Goal: Task Accomplishment & Management: Complete application form

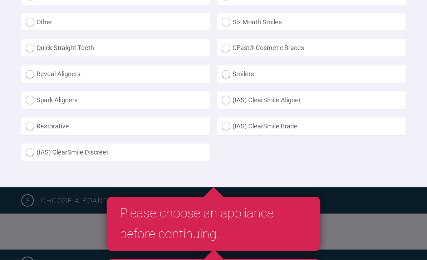
scroll to position [270, 0]
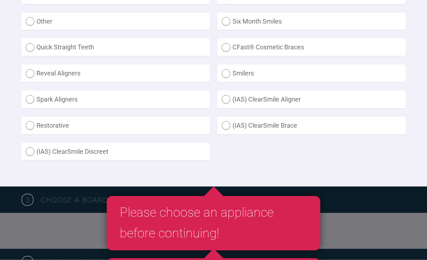
click at [225, 121] on label "(IAS) ClearSmile Brace" at bounding box center [311, 126] width 188 height 18
radio Brace "true"
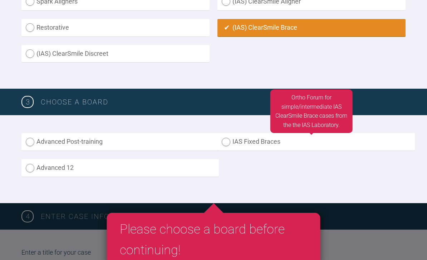
click at [224, 134] on label "IAS Fixed Braces" at bounding box center [315, 142] width 197 height 18
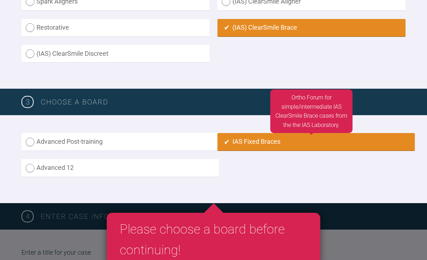
radio input "true"
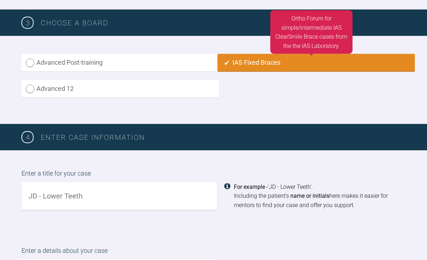
scroll to position [448, 0]
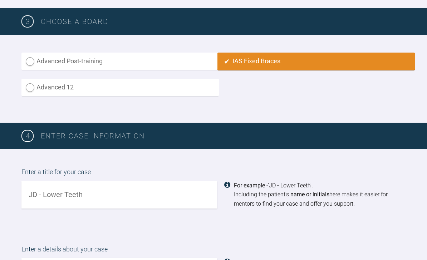
click at [52, 190] on input "text" at bounding box center [119, 195] width 196 height 28
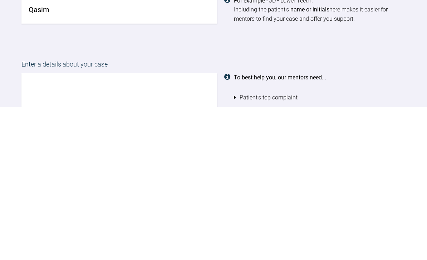
scroll to position [480, 0]
type input "Qasim"
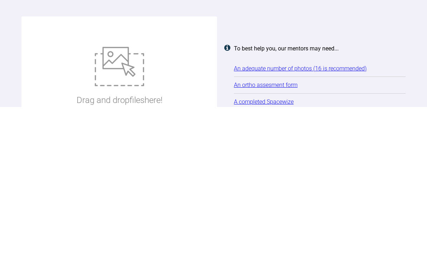
type textarea "Hello This lovely man has already had lower incisors xla so doesn’t need anymor…"
click at [129, 200] on img at bounding box center [119, 219] width 49 height 39
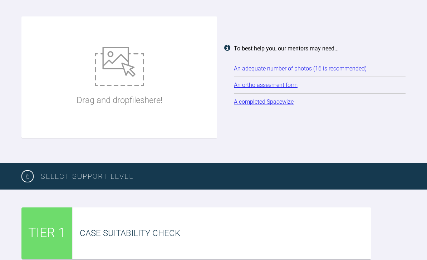
type input "C:\fakepath\IMG_0915.png"
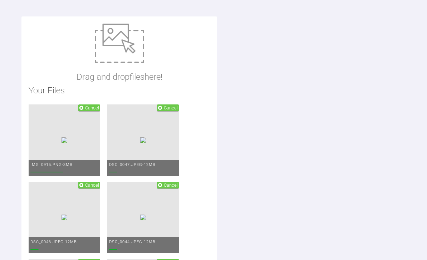
click at [113, 31] on img at bounding box center [119, 43] width 49 height 39
type input "C:\fakepath\IMG_4138.jpeg"
click at [131, 44] on img at bounding box center [119, 43] width 49 height 39
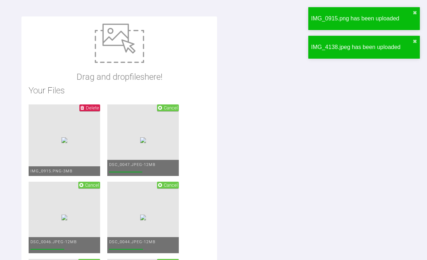
type input "C:\fakepath\Adp was I’m.docx"
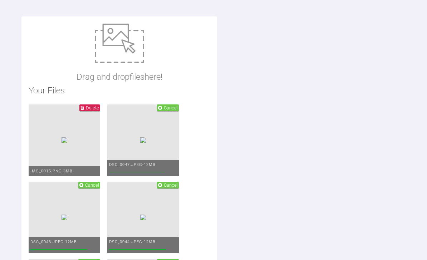
click at [128, 45] on img at bounding box center [119, 43] width 49 height 39
type input "C:\fakepath\IMG_4138.jpeg"
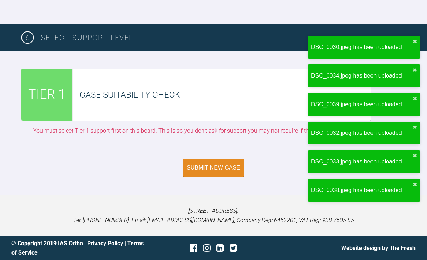
scroll to position [1982, 0]
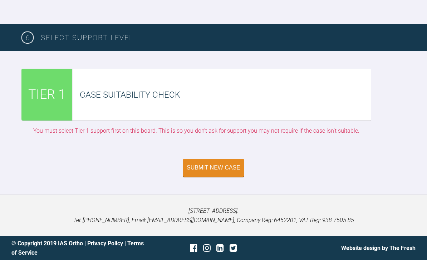
click at [216, 171] on div "Submit New Case" at bounding box center [214, 168] width 54 height 6
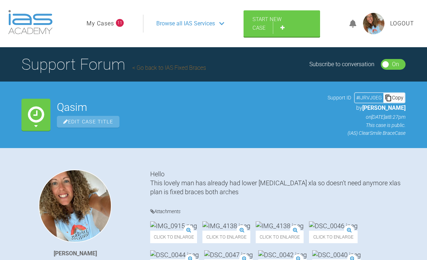
click at [273, 27] on link "Start New Case" at bounding box center [282, 23] width 77 height 26
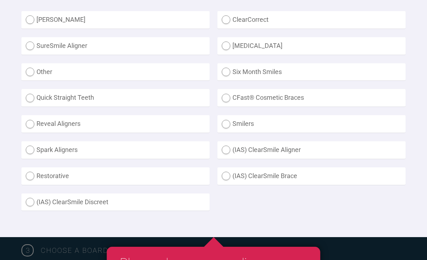
click at [226, 173] on label "(IAS) ClearSmile Brace" at bounding box center [311, 176] width 188 height 18
radio Brace "true"
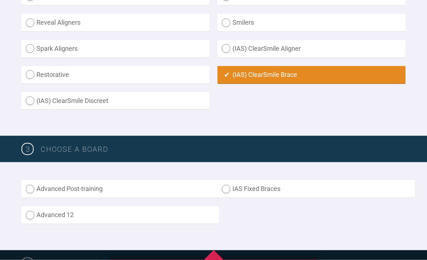
scroll to position [322, 0]
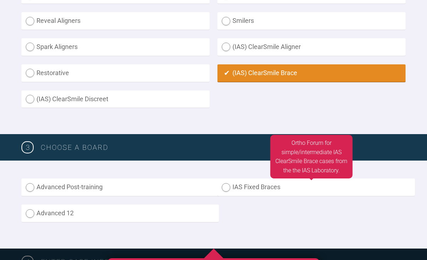
click at [222, 187] on label "IAS Fixed Braces" at bounding box center [315, 187] width 197 height 18
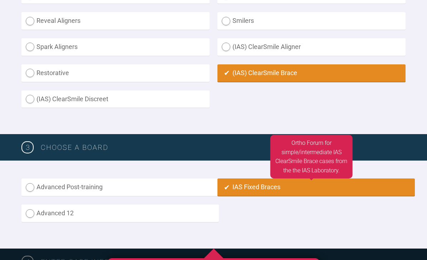
radio input "true"
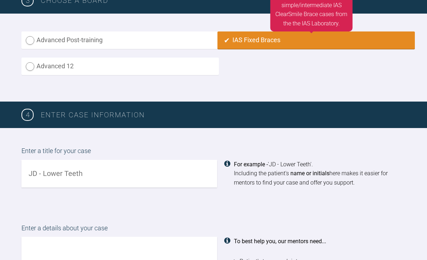
click at [53, 173] on input "text" at bounding box center [119, 174] width 196 height 28
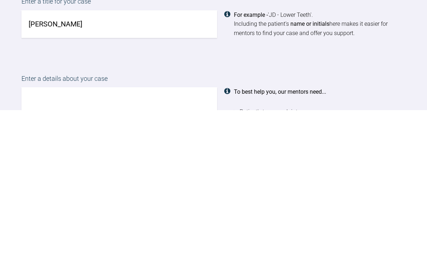
scroll to position [472, 0]
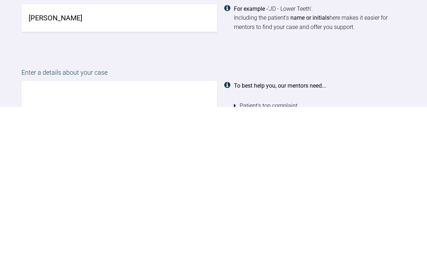
type input "Elinor"
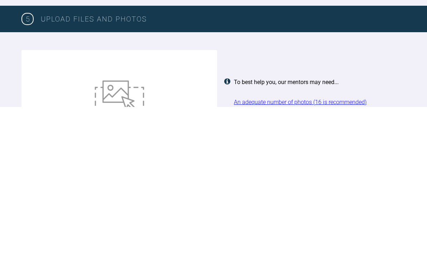
type textarea "Lower xla case"
click at [127, 234] on img at bounding box center [119, 253] width 49 height 39
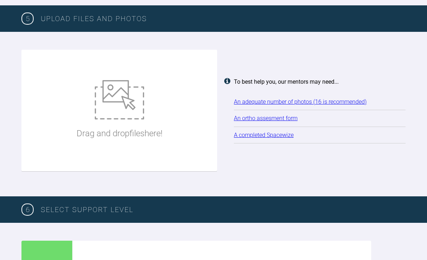
type input "C:\fakepath\DSC_0982.jpeg"
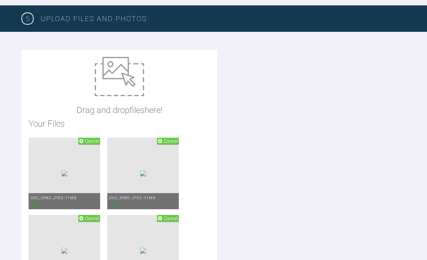
click at [124, 79] on img at bounding box center [119, 76] width 49 height 39
click at [123, 83] on img at bounding box center [119, 76] width 49 height 39
type input "C:\fakepath\IMG_4139.jpeg"
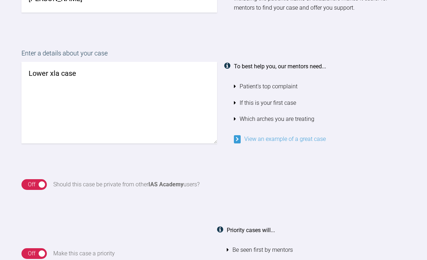
click at [141, 170] on div "On Off Should this case be private from other IAS Academy users?" at bounding box center [213, 184] width 427 height 47
click at [109, 77] on textarea "Lower xla case" at bounding box center [119, 103] width 196 height 82
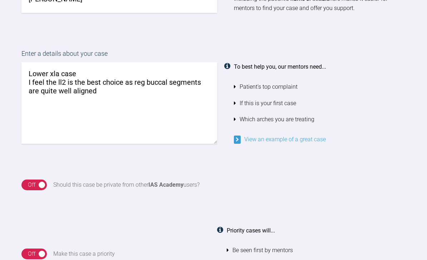
click at [66, 81] on textarea "Lower xla case I feel the ll2 is the best choice as reg buccal segments are qui…" at bounding box center [119, 103] width 196 height 82
click at [168, 79] on textarea "Lower xla case I feel the ll2 to be xla is the best choice as reg buccal segmen…" at bounding box center [119, 103] width 196 height 82
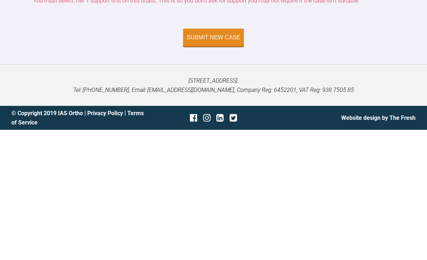
scroll to position [2159, 0]
type textarea "Lower xla case I feel the ll2 to be xla is the best choice as the buccal segmen…"
click at [223, 165] on div "Submit New Case" at bounding box center [214, 168] width 54 height 6
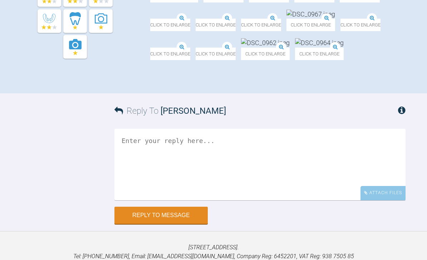
scroll to position [260, 0]
